Goal: Task Accomplishment & Management: Manage account settings

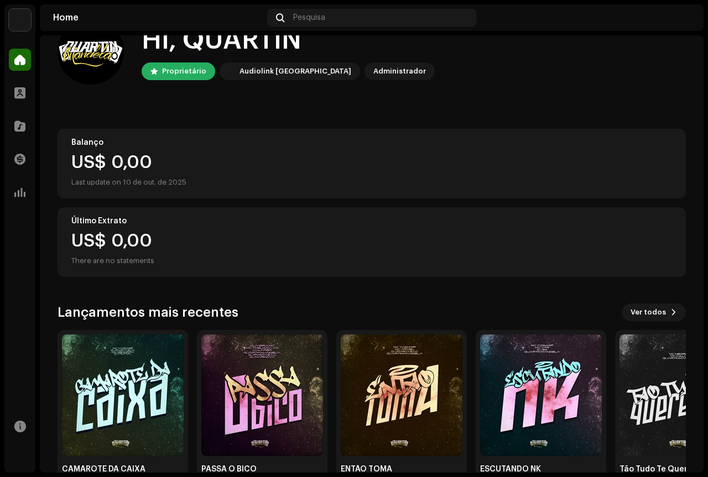
scroll to position [69, 0]
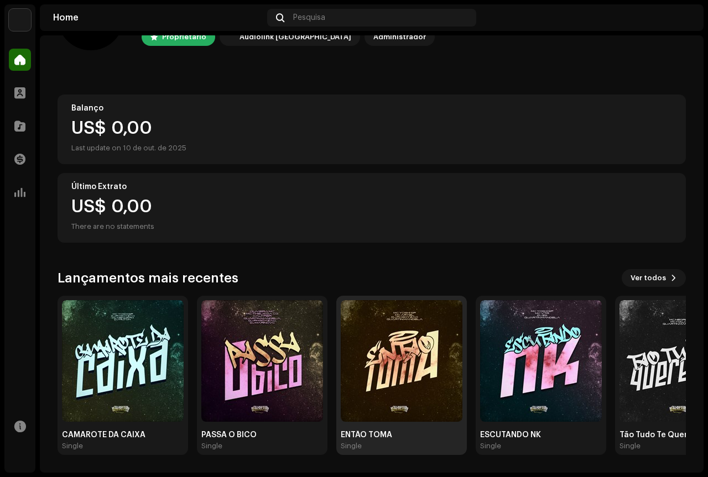
click at [426, 365] on img at bounding box center [402, 361] width 122 height 122
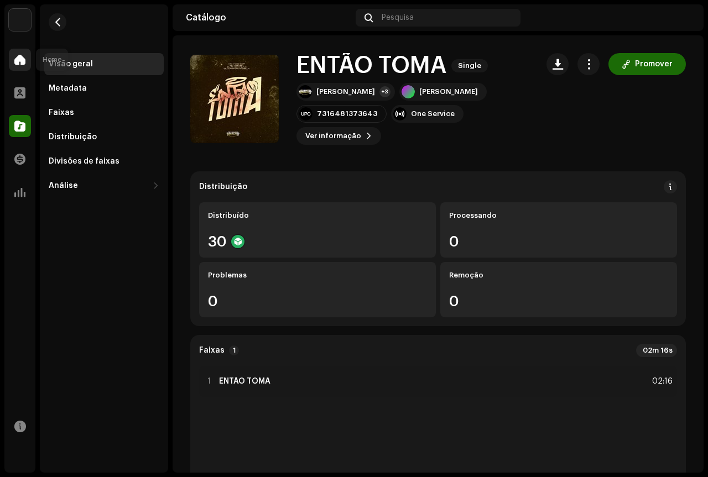
click at [27, 62] on div at bounding box center [20, 60] width 22 height 22
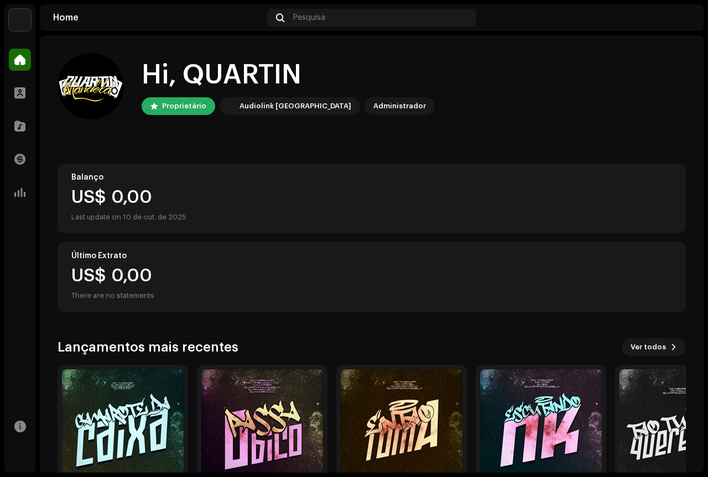
scroll to position [69, 0]
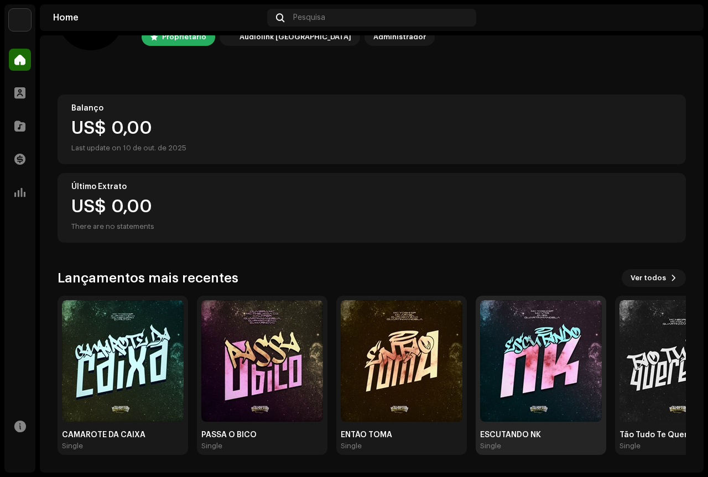
click at [527, 367] on img at bounding box center [541, 361] width 122 height 122
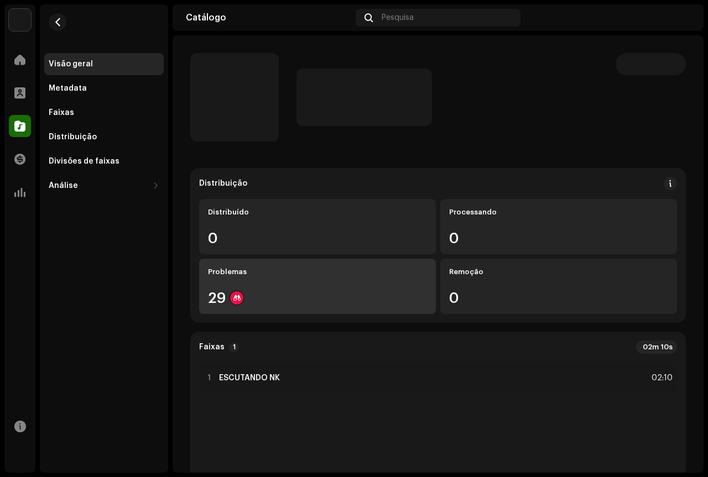
click at [298, 290] on div "Problemas 29" at bounding box center [317, 286] width 237 height 55
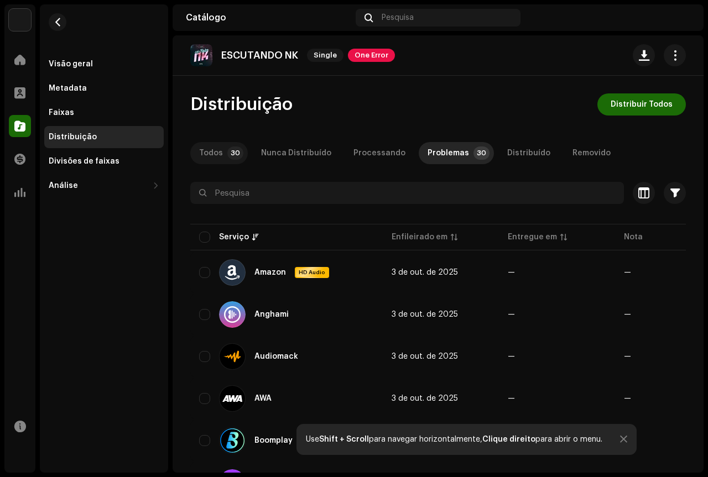
click at [223, 158] on p-tab "Todos 30" at bounding box center [219, 153] width 58 height 22
click at [519, 150] on div "Distribuído" at bounding box center [528, 153] width 43 height 22
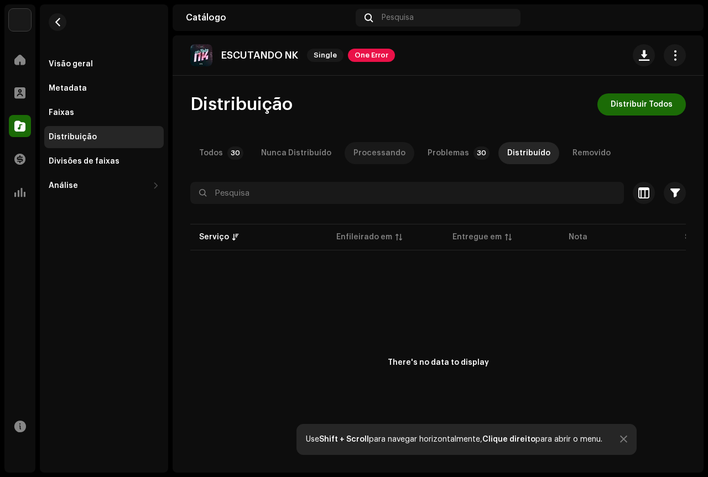
click at [371, 153] on div "Processando" at bounding box center [379, 153] width 52 height 22
click at [292, 149] on div "Nunca Distribuído" at bounding box center [296, 153] width 70 height 22
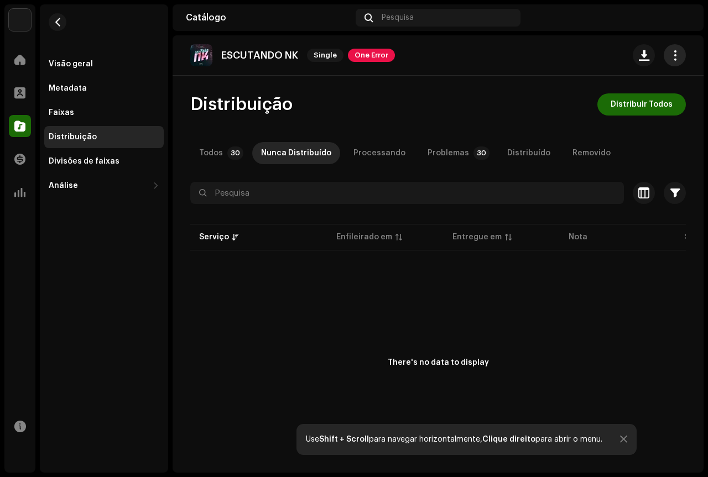
click at [672, 61] on button "button" at bounding box center [674, 55] width 22 height 22
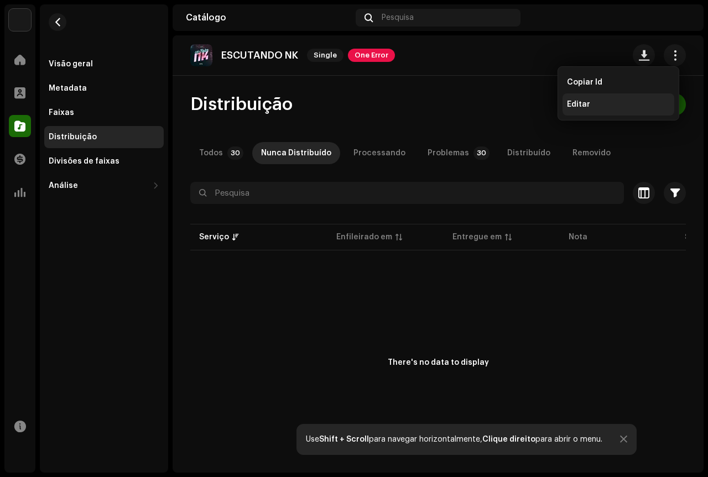
click at [582, 103] on span "Editar" at bounding box center [578, 104] width 23 height 9
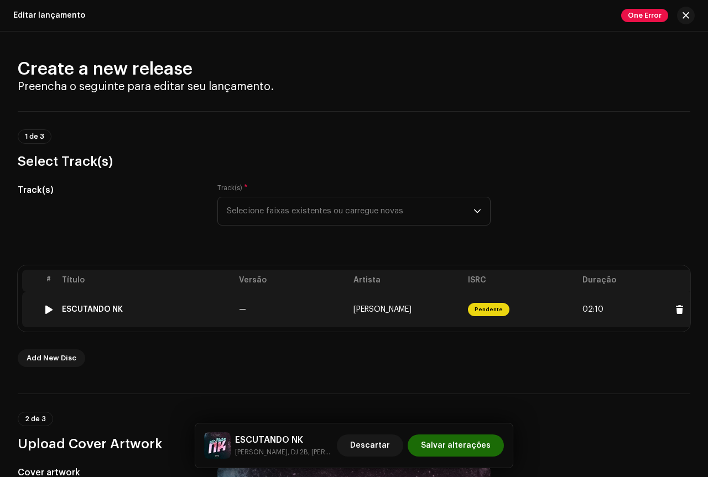
click at [168, 300] on td "ESCUTANDO NK" at bounding box center [146, 309] width 177 height 35
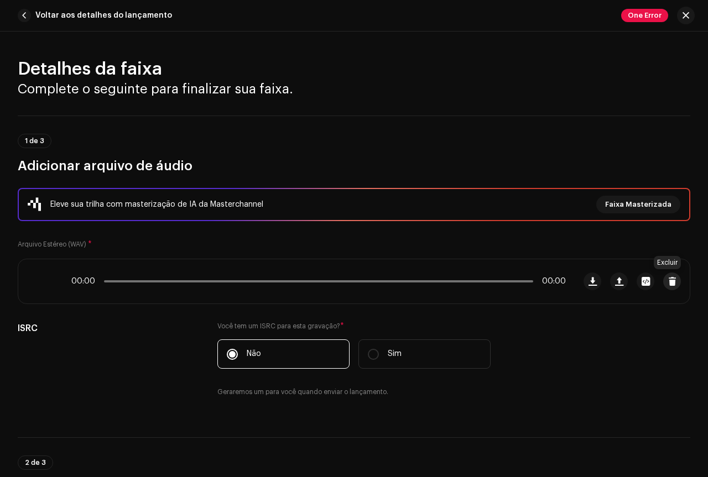
click at [668, 281] on span "button" at bounding box center [672, 281] width 8 height 9
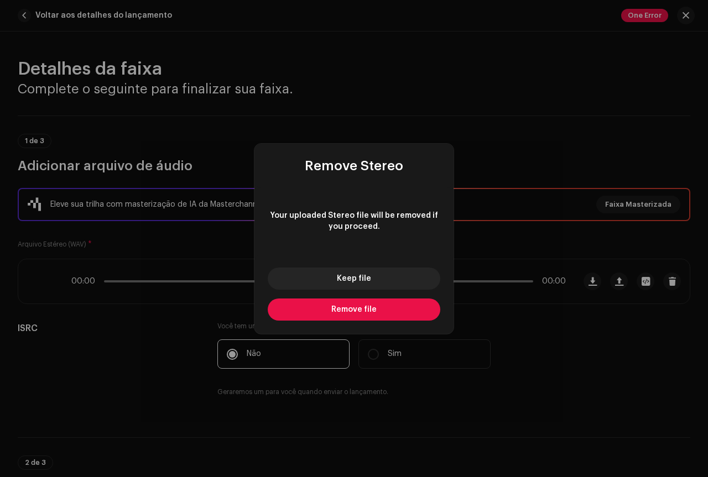
click at [389, 305] on button "Remove file" at bounding box center [354, 310] width 173 height 22
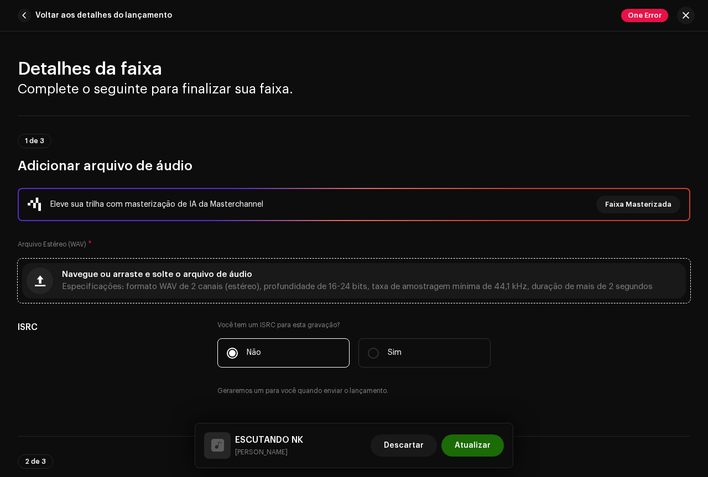
click at [594, 280] on div "Navegue ou arraste e solte o arquivo de áudio Especificações: formato WAV de 2 …" at bounding box center [357, 281] width 590 height 20
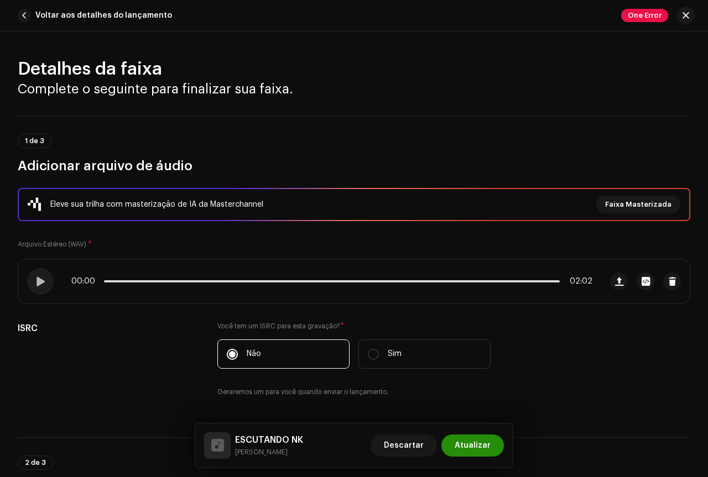
click at [464, 443] on span "Atualizar" at bounding box center [472, 446] width 36 height 22
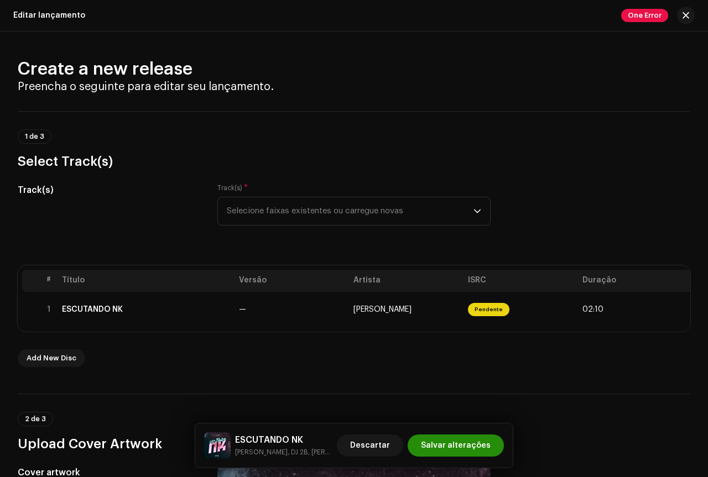
click at [452, 445] on span "Salvar alterações" at bounding box center [456, 446] width 70 height 22
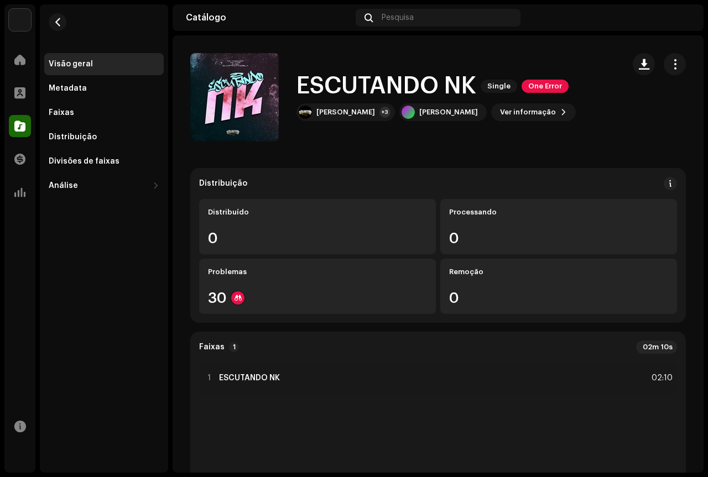
click at [135, 451] on div "Visão geral Metadata Faixas Distribuição Divisões de faixas Análise Consumo Eng…" at bounding box center [104, 238] width 128 height 468
click at [28, 124] on div at bounding box center [20, 126] width 22 height 22
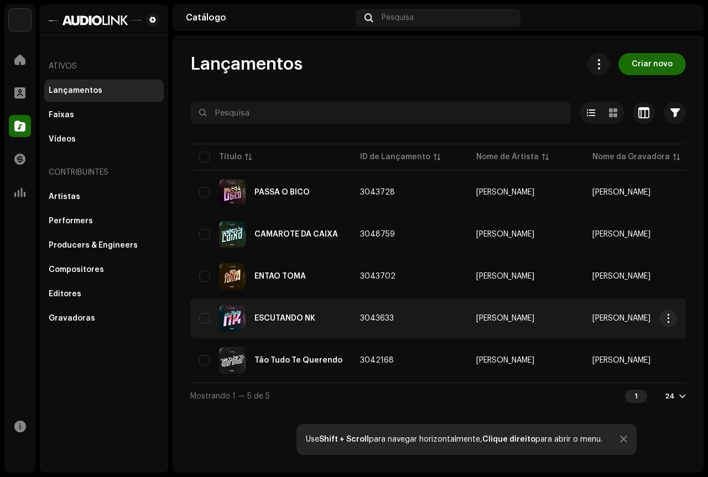
click at [291, 320] on div "ESCUTANDO NK" at bounding box center [284, 319] width 61 height 8
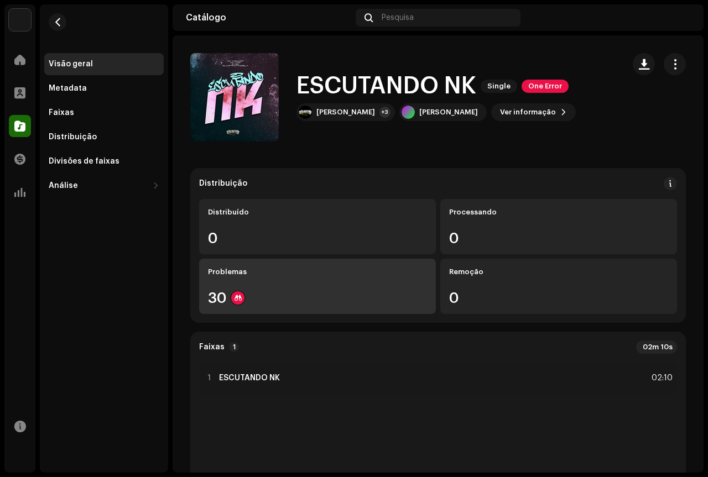
click at [254, 310] on div "Problemas 30" at bounding box center [317, 286] width 237 height 55
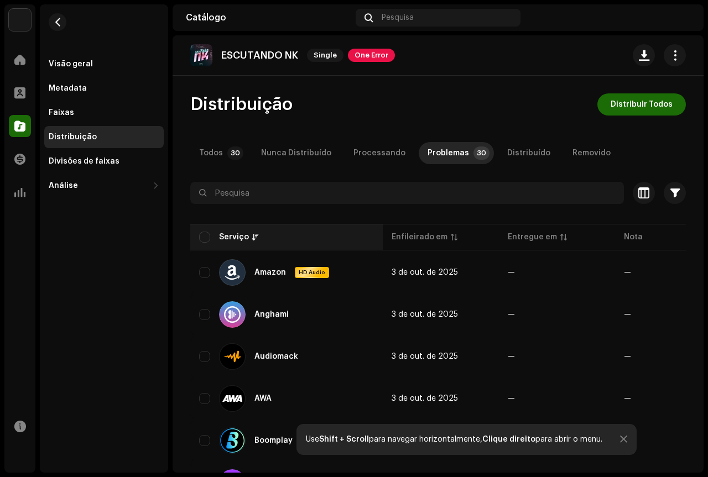
click at [215, 240] on div "Serviço" at bounding box center [286, 237] width 175 height 11
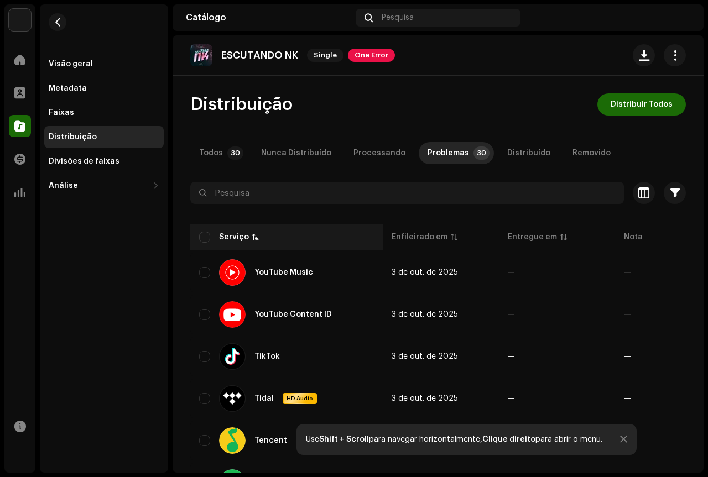
click at [232, 235] on div "Serviço" at bounding box center [234, 237] width 30 height 11
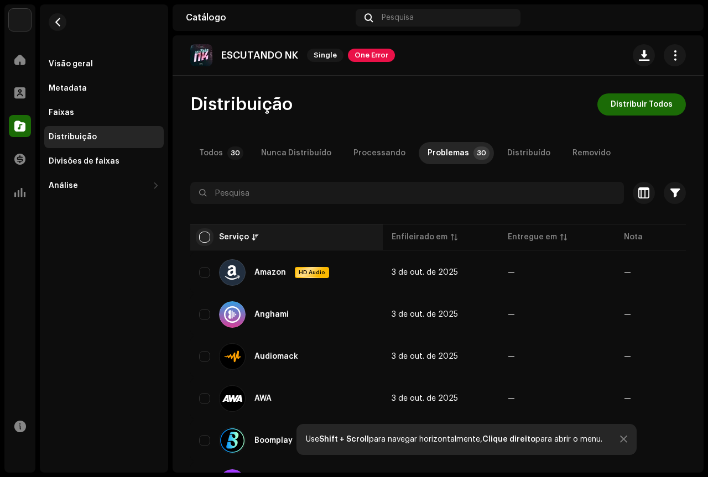
click at [206, 238] on input "checkbox" at bounding box center [204, 237] width 11 height 11
checkbox input "true"
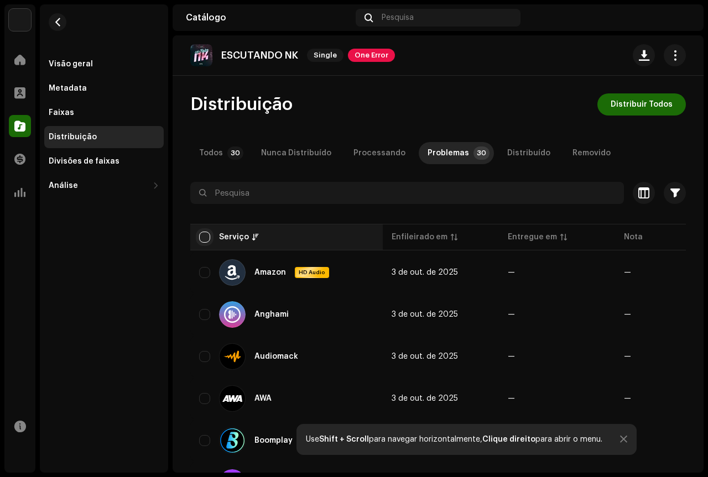
checkbox input "true"
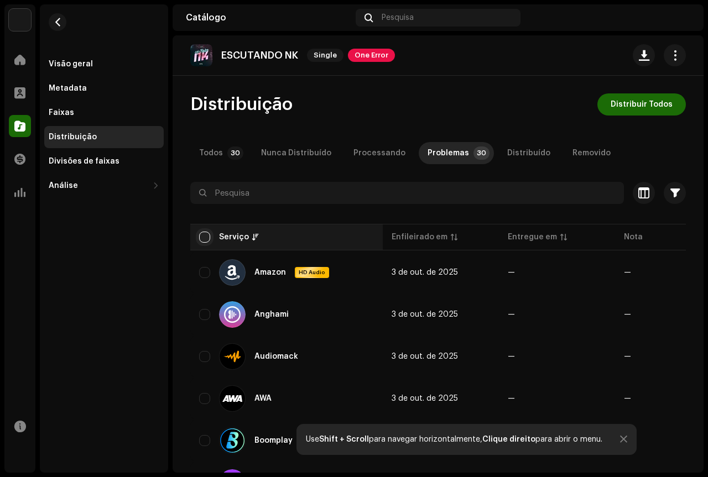
checkbox input "true"
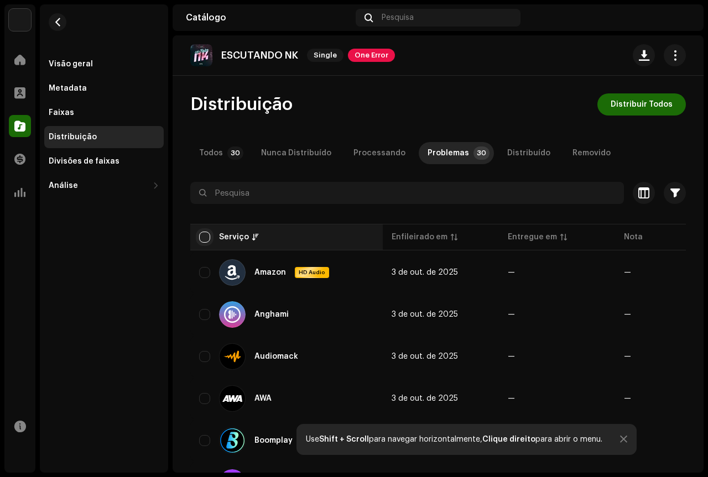
checkbox input "true"
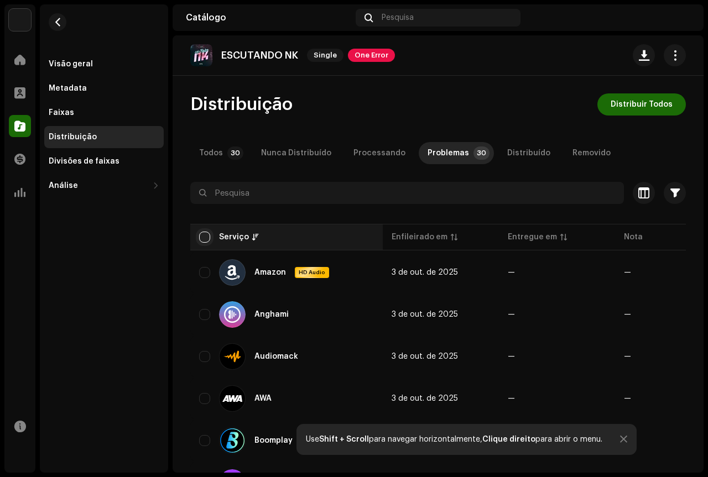
checkbox input "true"
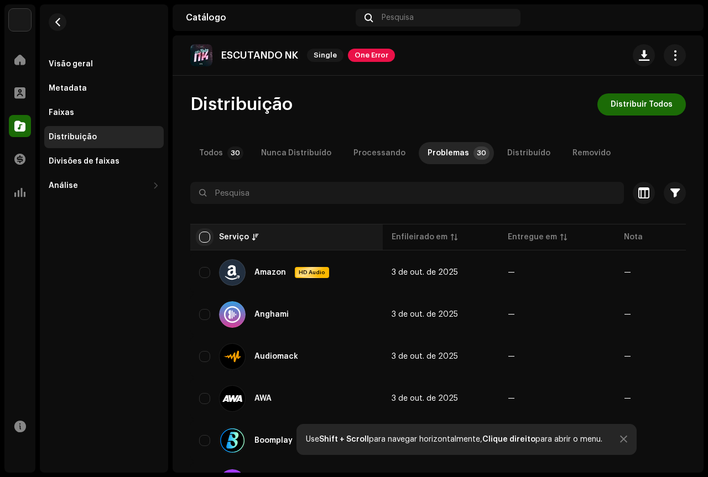
checkbox input "true"
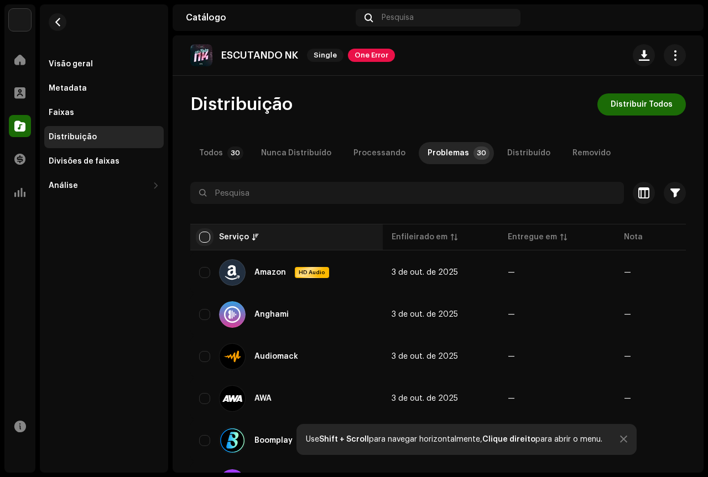
checkbox input "true"
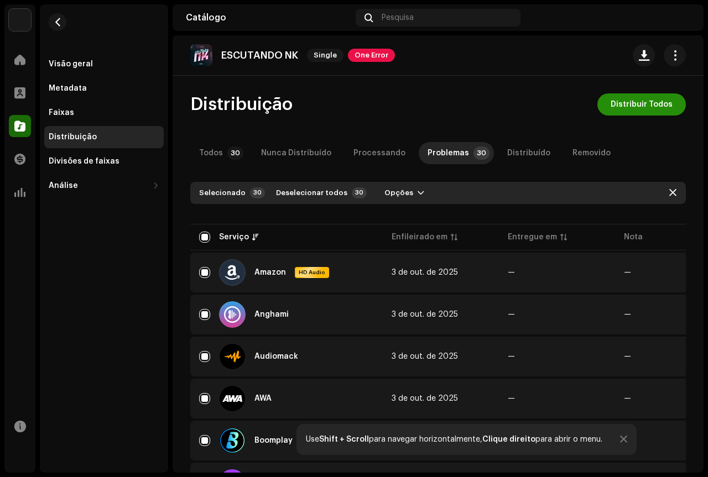
click at [634, 107] on span "Distribuir Todos" at bounding box center [641, 104] width 62 height 22
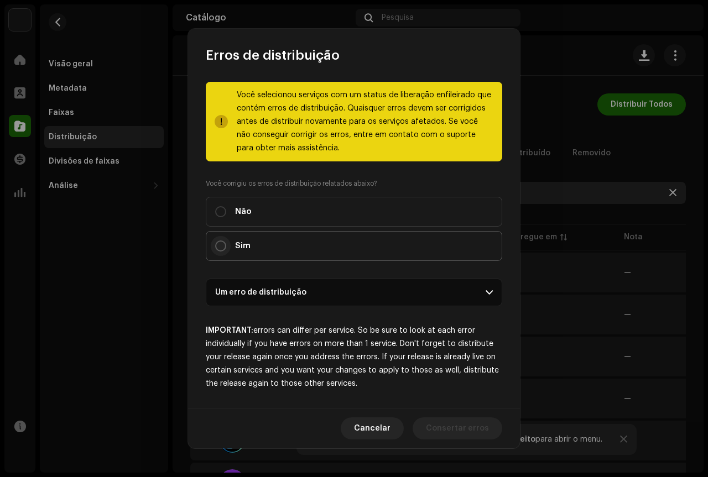
click at [222, 250] on input "Sim" at bounding box center [220, 246] width 11 height 11
radio input "true"
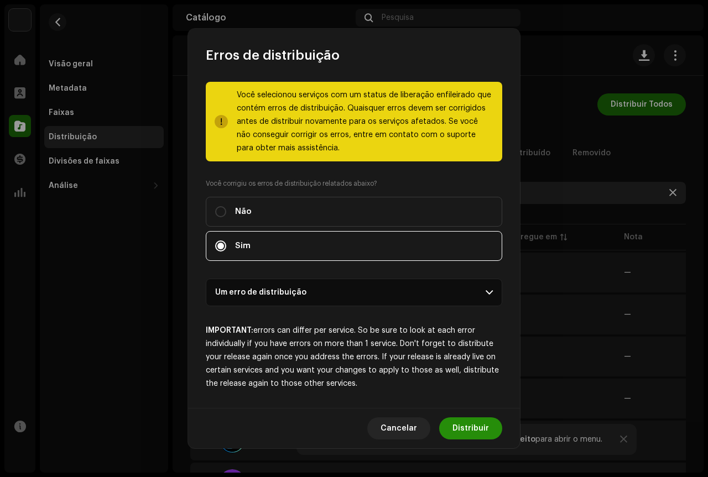
click at [465, 426] on span "Distribuir" at bounding box center [470, 428] width 36 height 22
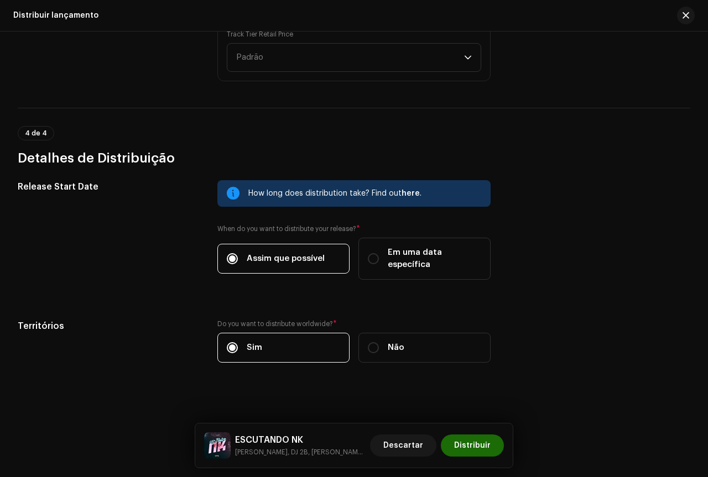
scroll to position [1757, 0]
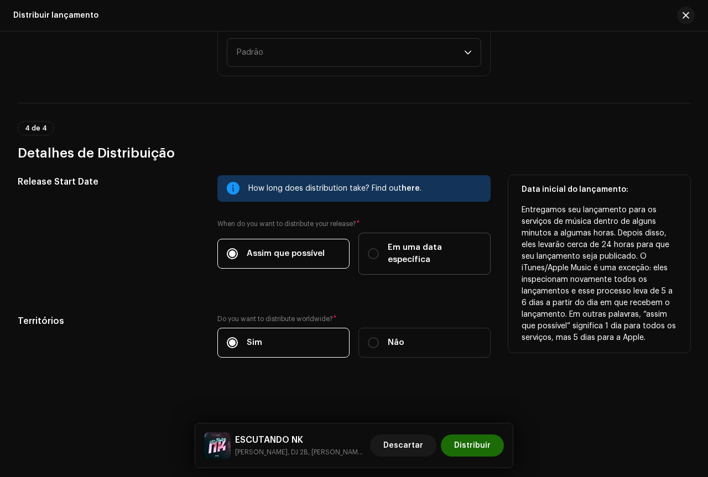
click at [431, 269] on label "Em uma data específica" at bounding box center [424, 254] width 132 height 42
click at [379, 259] on input "Em uma data específica" at bounding box center [373, 253] width 11 height 11
radio input "true"
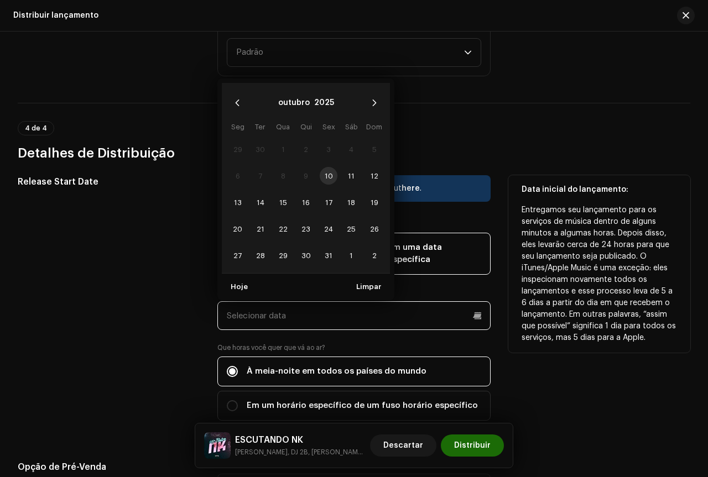
click at [330, 310] on input "text" at bounding box center [353, 315] width 273 height 29
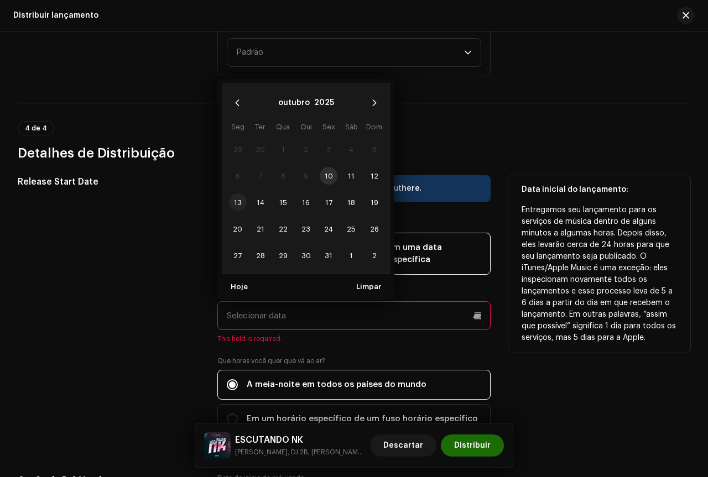
click at [238, 206] on span "13" at bounding box center [238, 203] width 18 height 18
type input "[DATE]"
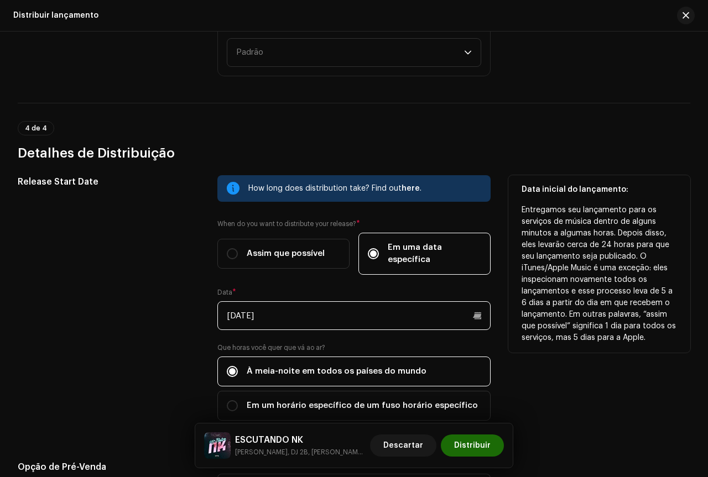
scroll to position [1868, 0]
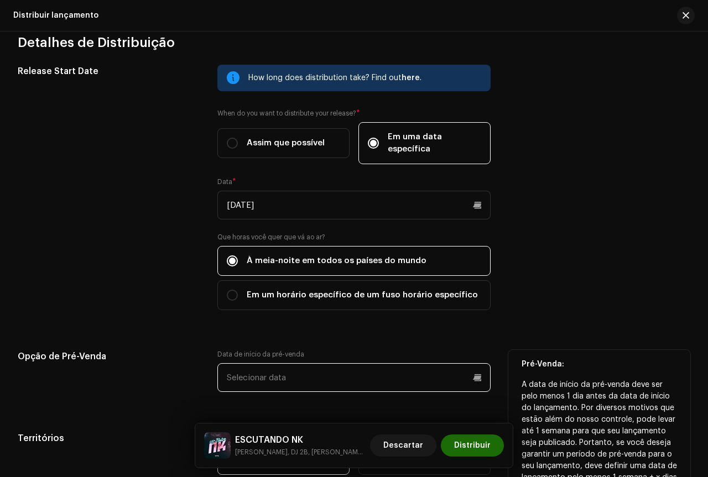
click at [275, 379] on input "text" at bounding box center [353, 377] width 273 height 29
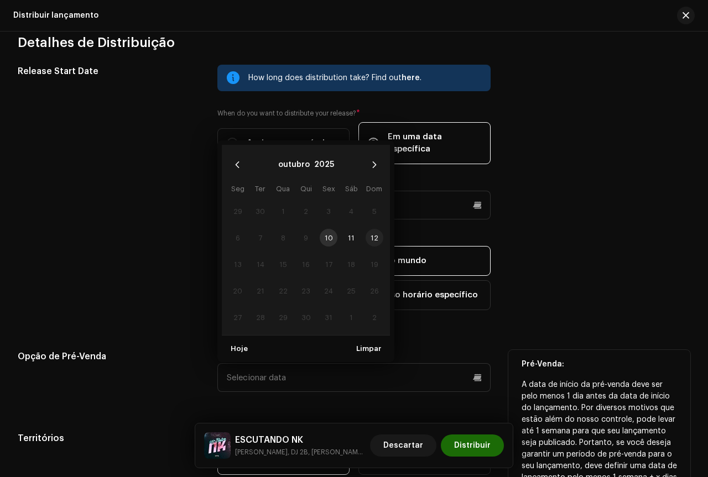
click at [374, 240] on span "12" at bounding box center [374, 238] width 18 height 18
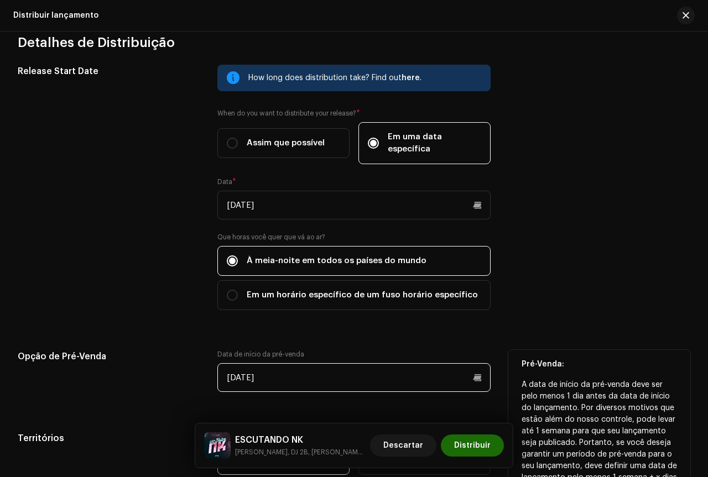
click at [300, 380] on input "[DATE]" at bounding box center [353, 377] width 273 height 29
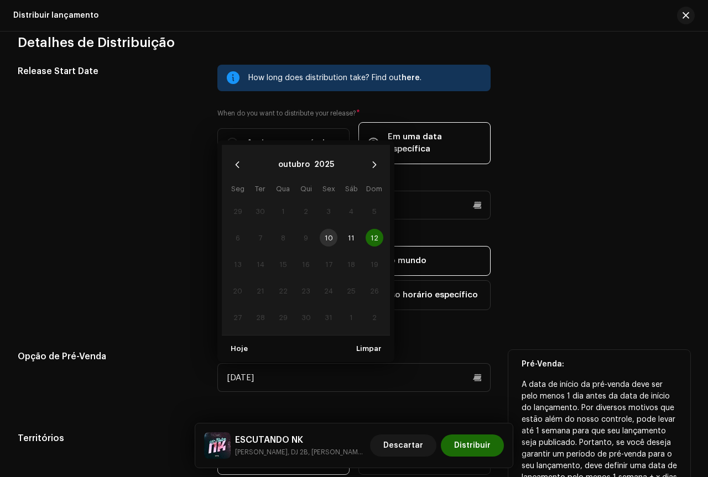
click at [342, 249] on td "11" at bounding box center [351, 237] width 23 height 27
click at [351, 244] on span "11" at bounding box center [351, 238] width 18 height 18
type input "[DATE]"
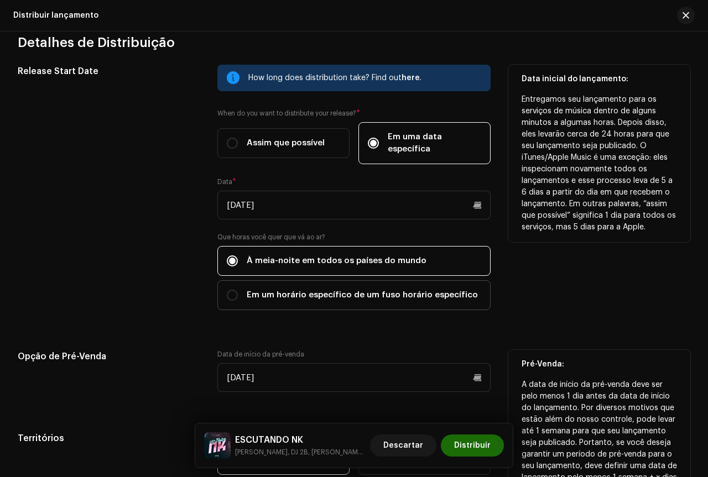
click at [302, 292] on span "Em um horário específico de um fuso horário específico" at bounding box center [362, 295] width 231 height 12
click at [238, 292] on input "Em um horário específico de um fuso horário específico" at bounding box center [232, 295] width 11 height 11
radio input "true"
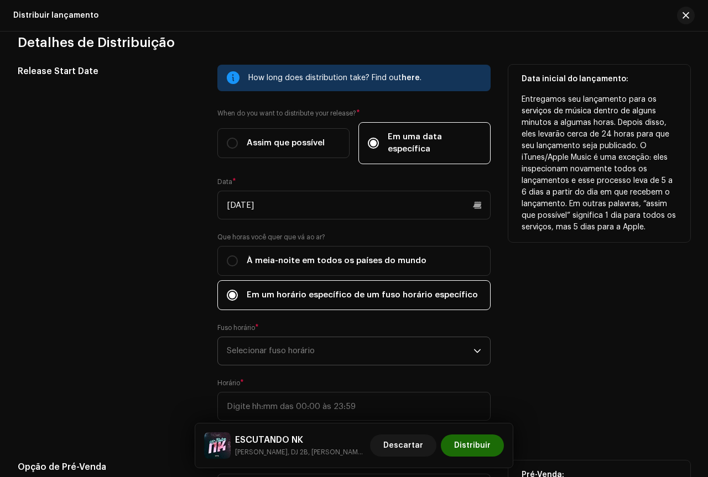
click at [320, 343] on span "Selecionar fuso horário" at bounding box center [350, 351] width 247 height 28
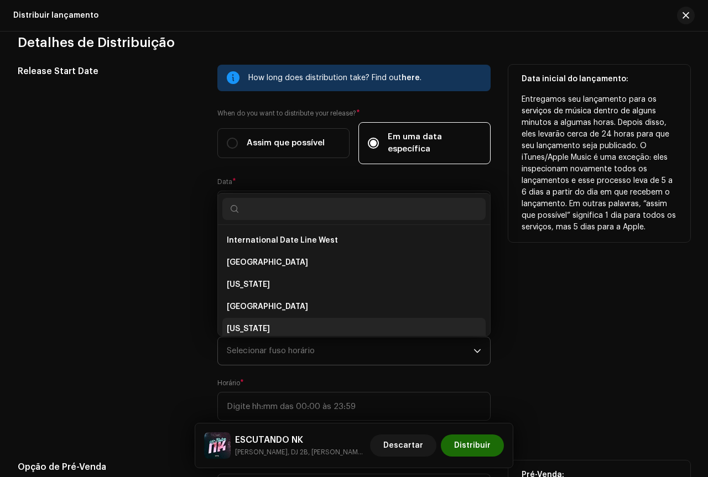
scroll to position [4, 0]
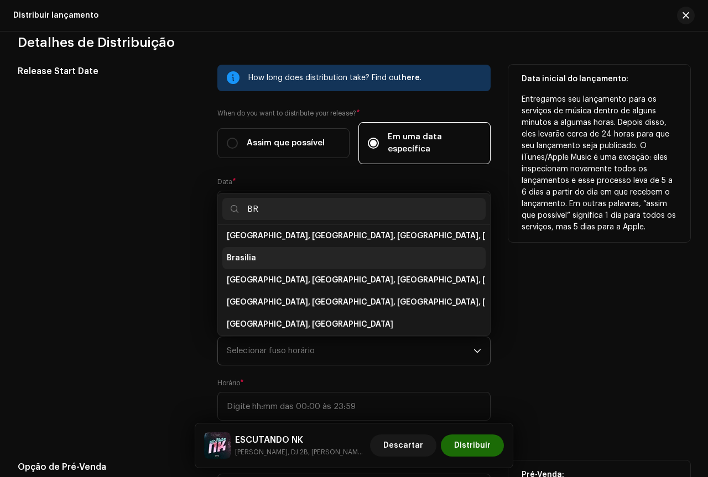
type input "BR"
click at [267, 258] on li "Brasilia" at bounding box center [353, 258] width 263 height 22
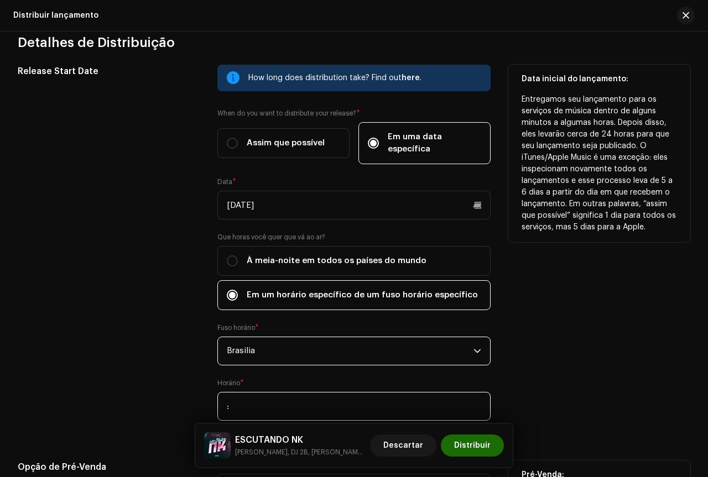
click at [265, 404] on input ":" at bounding box center [353, 406] width 273 height 29
type input "11:00"
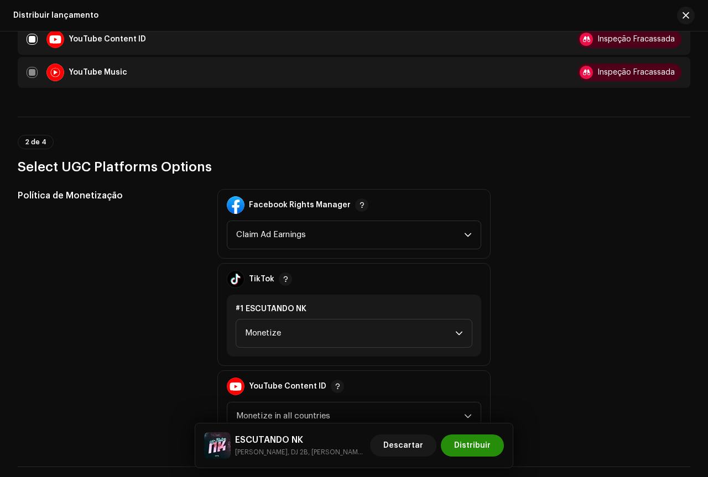
scroll to position [1156, 0]
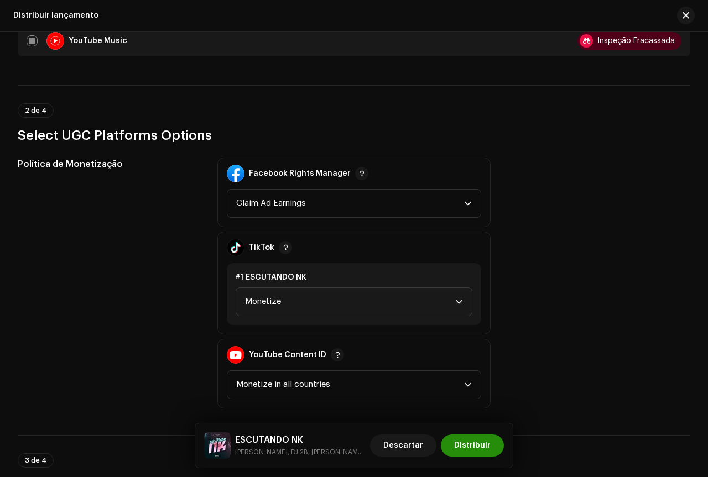
click at [492, 441] on button "Distribuir" at bounding box center [472, 446] width 63 height 22
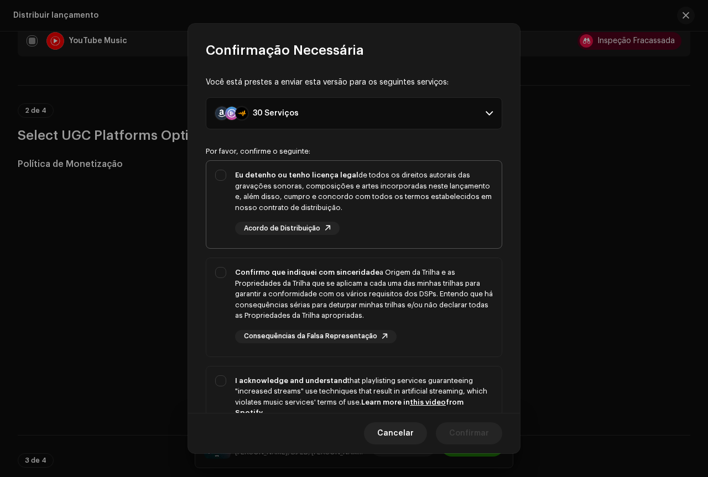
click at [226, 179] on div "Eu detenho ou tenho licença legal de todos os direitos autorais das gravações s…" at bounding box center [353, 202] width 295 height 83
checkbox input "true"
click at [226, 281] on div "Confirmo que indiquei com sinceridade a Origem da Trilha e as Propriedades da T…" at bounding box center [353, 305] width 295 height 94
checkbox input "true"
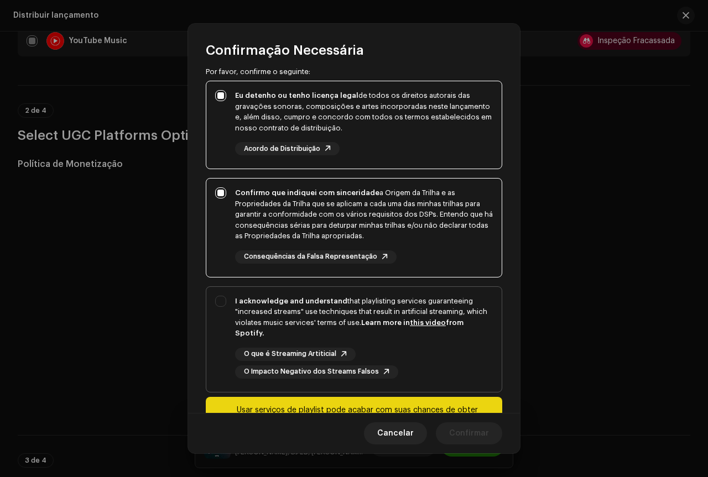
scroll to position [134, 0]
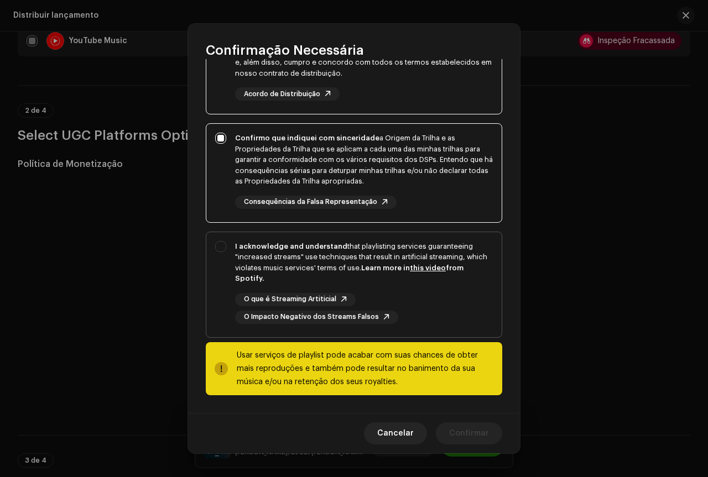
click at [230, 248] on div "I acknowledge and understand that playlisting services guaranteeing "increased …" at bounding box center [353, 282] width 295 height 101
checkbox input "true"
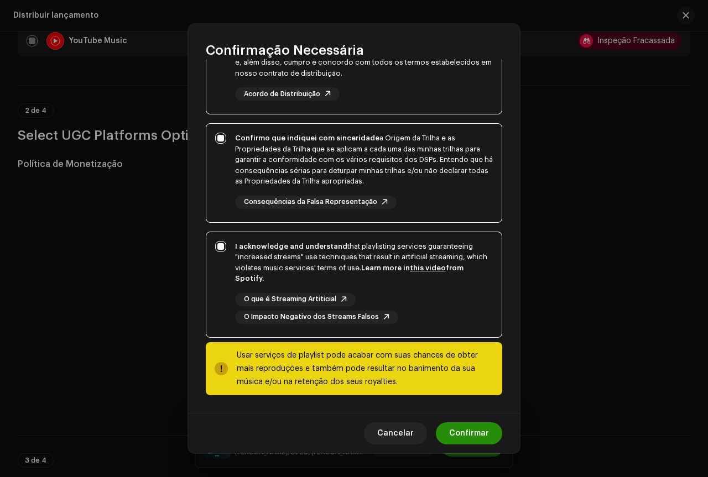
click at [476, 425] on span "Confirmar" at bounding box center [469, 433] width 40 height 22
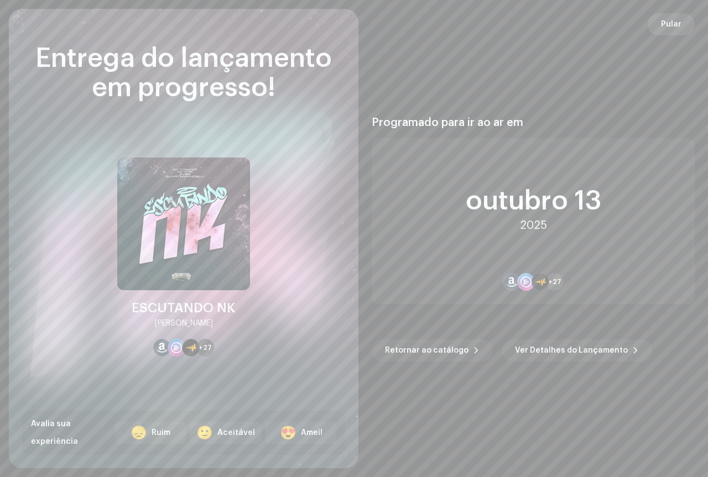
click at [675, 23] on span "Pular" at bounding box center [671, 24] width 20 height 22
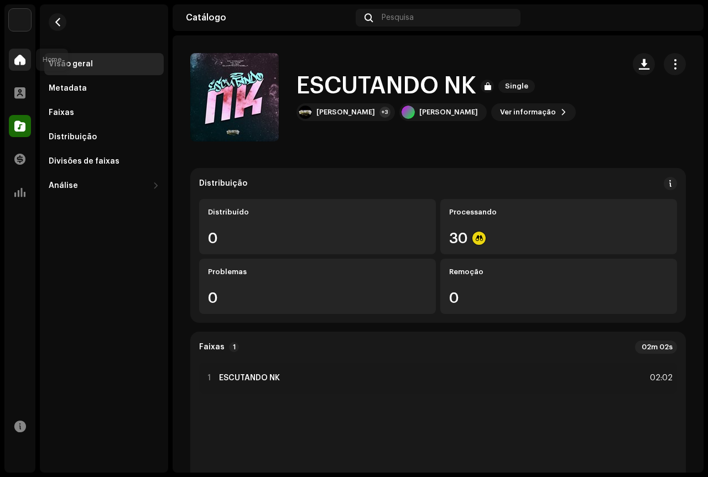
click at [9, 57] on div at bounding box center [20, 60] width 22 height 22
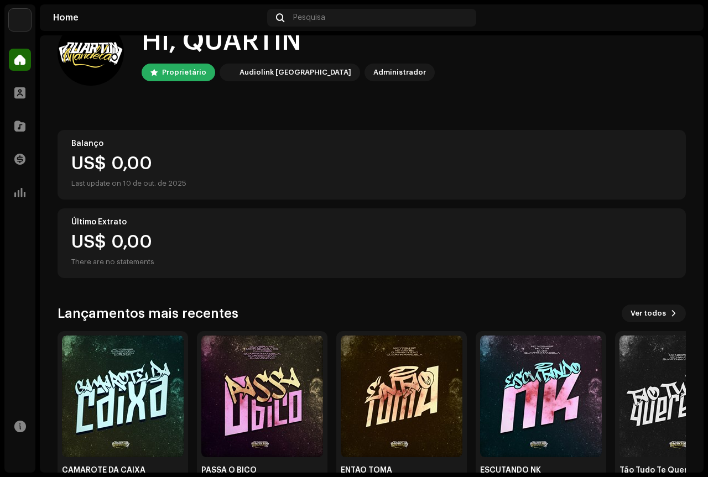
scroll to position [69, 0]
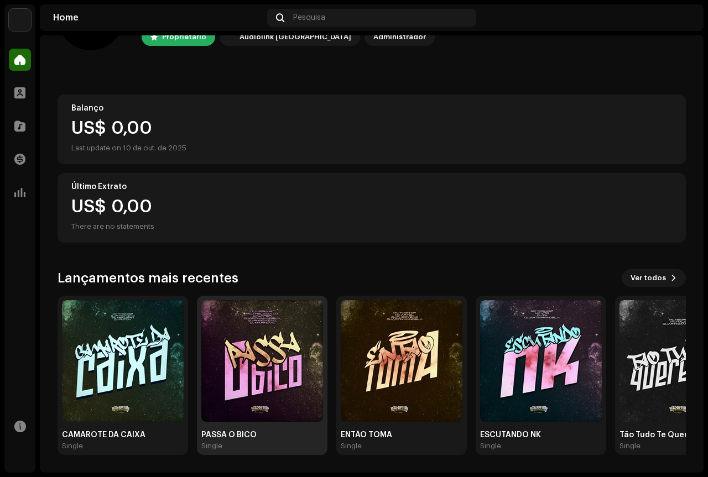
click at [252, 376] on img at bounding box center [262, 361] width 122 height 122
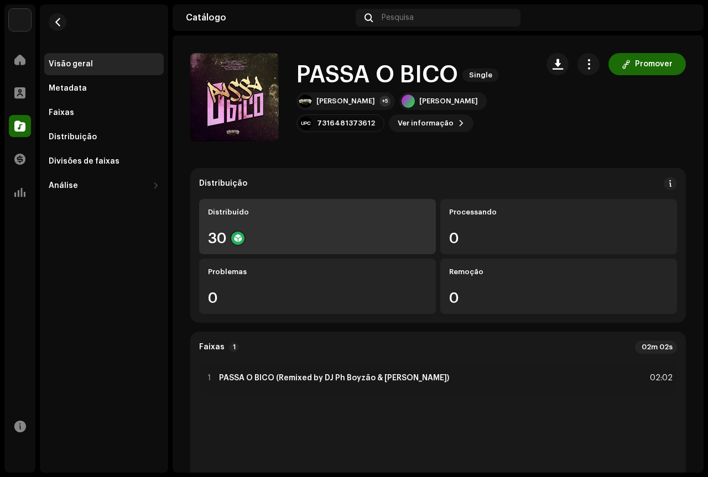
click at [286, 226] on div "Distribuído 30" at bounding box center [317, 226] width 237 height 55
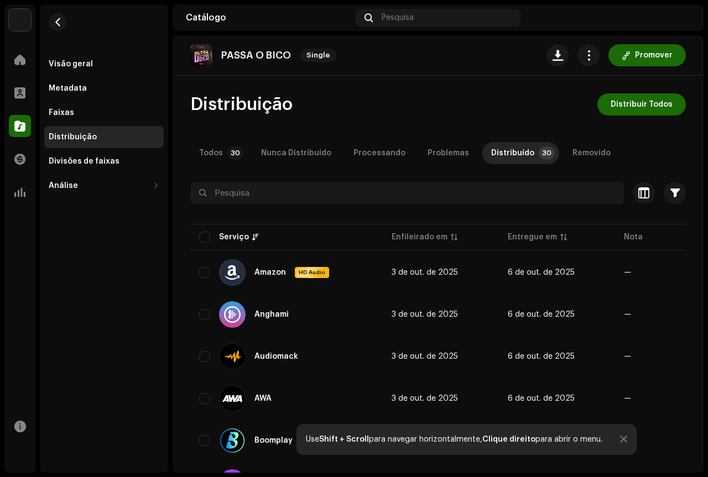
click at [83, 143] on div "Distribuição" at bounding box center [103, 137] width 119 height 22
click at [219, 148] on div "Todos" at bounding box center [211, 153] width 24 height 22
click at [58, 15] on button "button" at bounding box center [58, 22] width 18 height 18
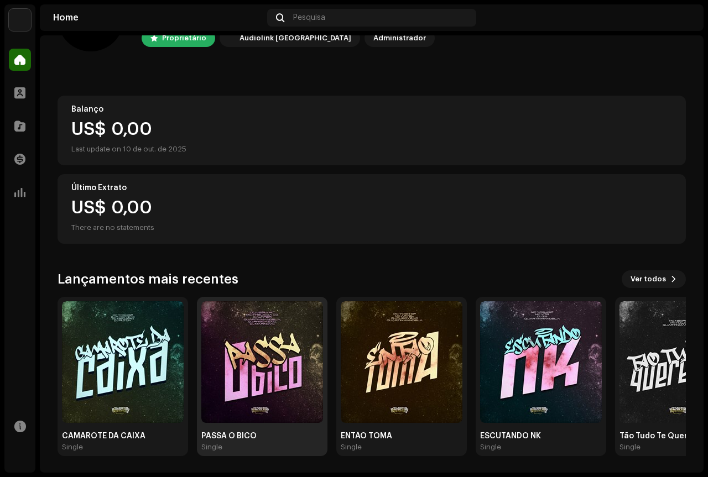
scroll to position [69, 0]
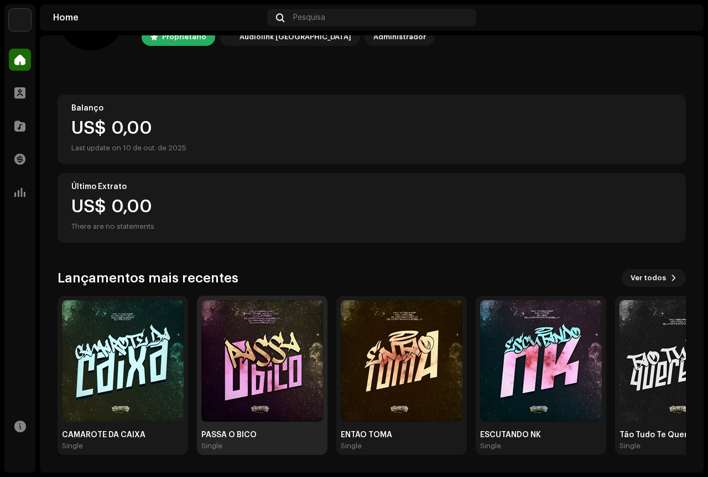
click at [297, 362] on img at bounding box center [262, 361] width 122 height 122
